Goal: Find specific page/section: Locate a particular part of the current website

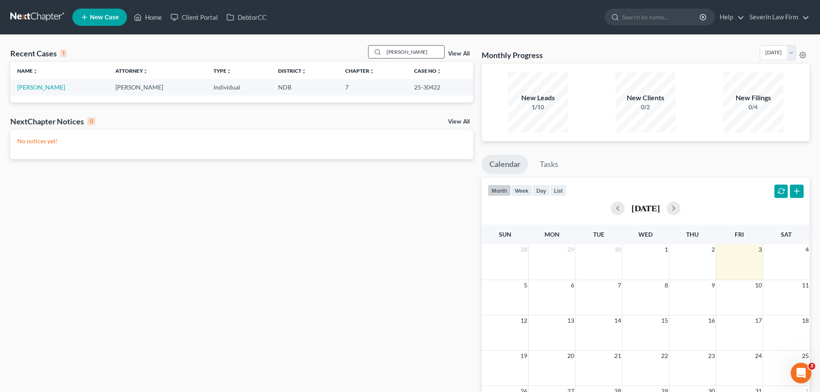
drag, startPoint x: 412, startPoint y: 50, endPoint x: 393, endPoint y: 53, distance: 19.2
click at [393, 53] on input "[PERSON_NAME]" at bounding box center [414, 52] width 60 height 12
type input "w"
type input "[PERSON_NAME]"
click at [456, 51] on link "View All" at bounding box center [459, 54] width 22 height 6
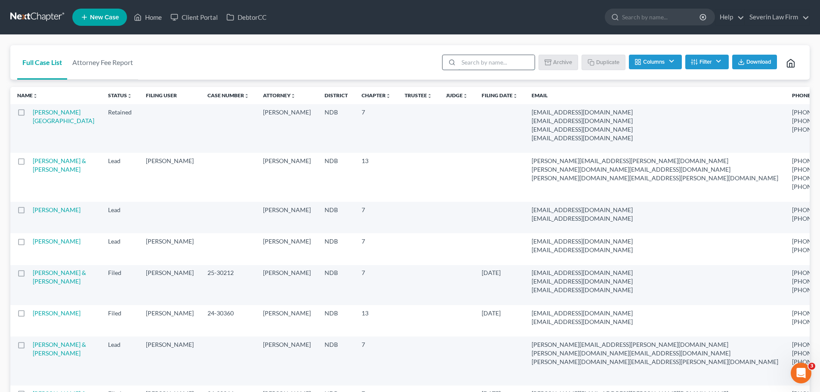
click at [481, 63] on input "search" at bounding box center [496, 62] width 76 height 15
type input "[PERSON_NAME]"
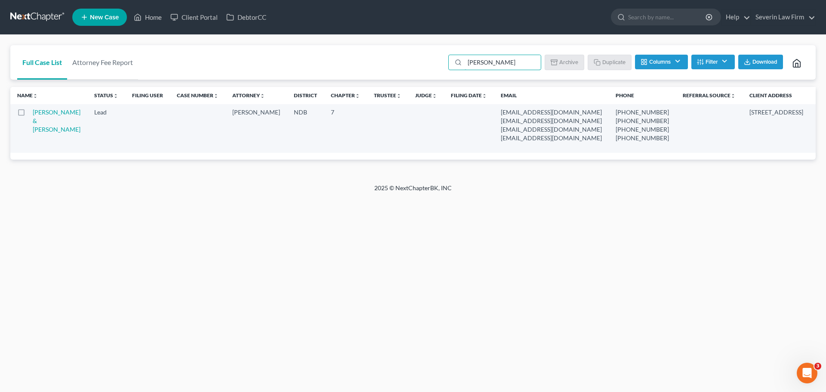
click at [40, 124] on td "[PERSON_NAME] & [PERSON_NAME]" at bounding box center [60, 128] width 55 height 49
click at [40, 126] on link "[PERSON_NAME] & [PERSON_NAME]" at bounding box center [57, 120] width 48 height 25
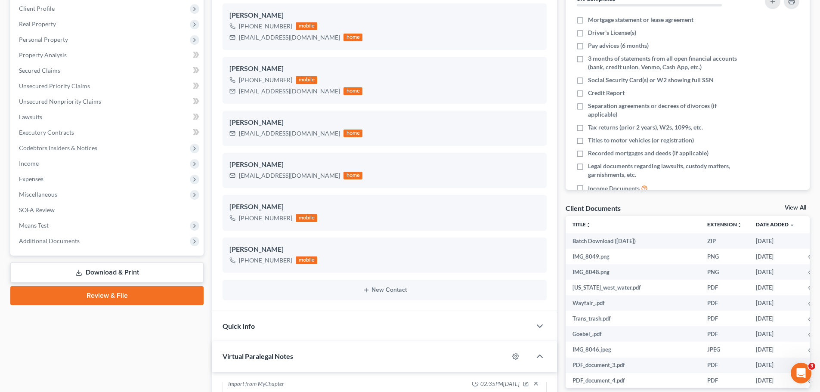
scroll to position [129, 0]
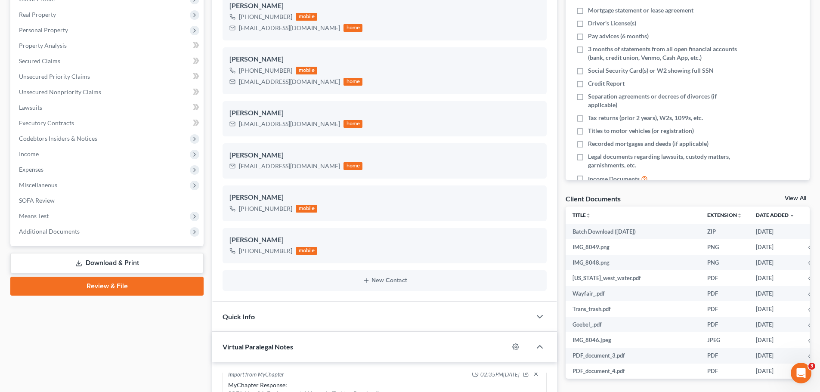
click at [788, 197] on link "View All" at bounding box center [795, 198] width 22 height 6
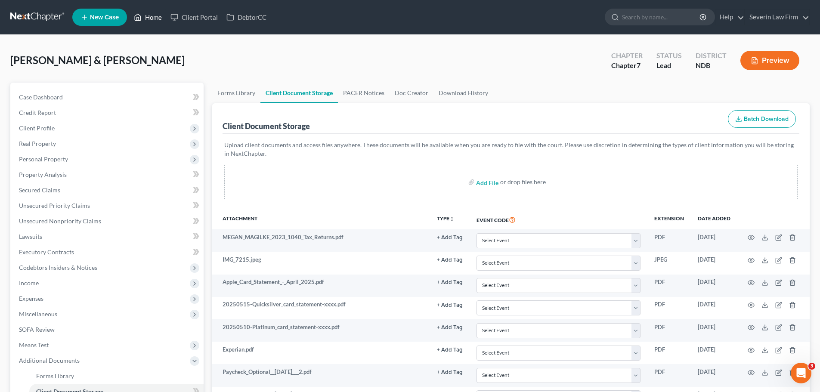
click at [146, 18] on link "Home" at bounding box center [148, 16] width 37 height 15
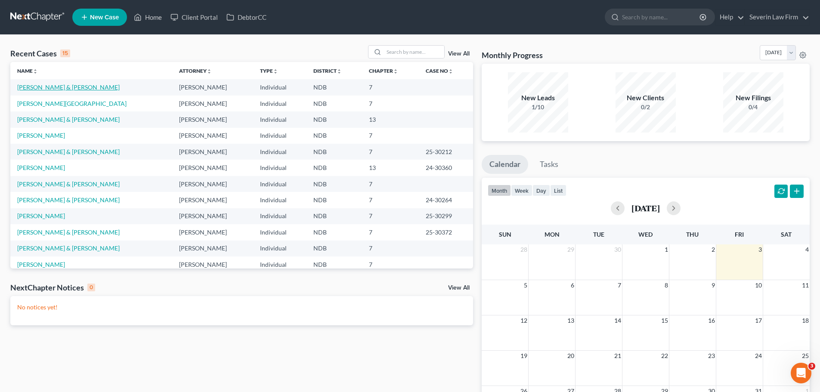
click at [51, 84] on link "[PERSON_NAME] & [PERSON_NAME]" at bounding box center [68, 86] width 102 height 7
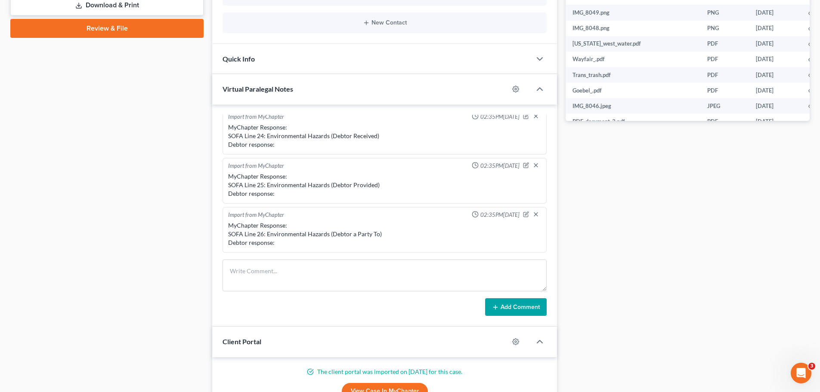
scroll to position [387, 0]
click at [291, 278] on textarea at bounding box center [384, 275] width 324 height 32
type textarea "added collections doc"
click at [516, 310] on button "Add Comment" at bounding box center [516, 307] width 62 height 18
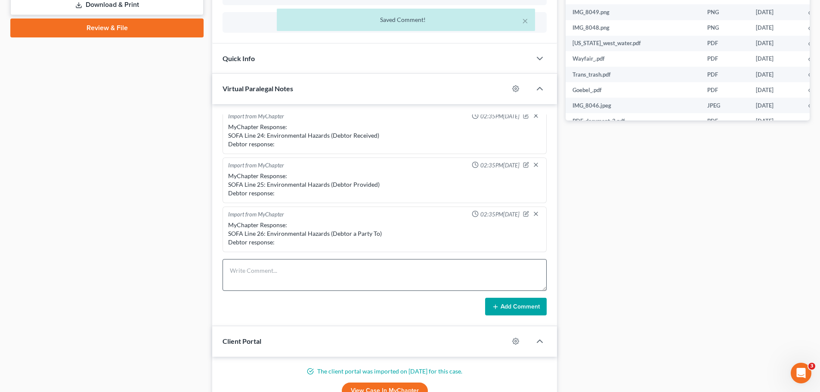
scroll to position [480, 0]
